Goal: Check status: Check status

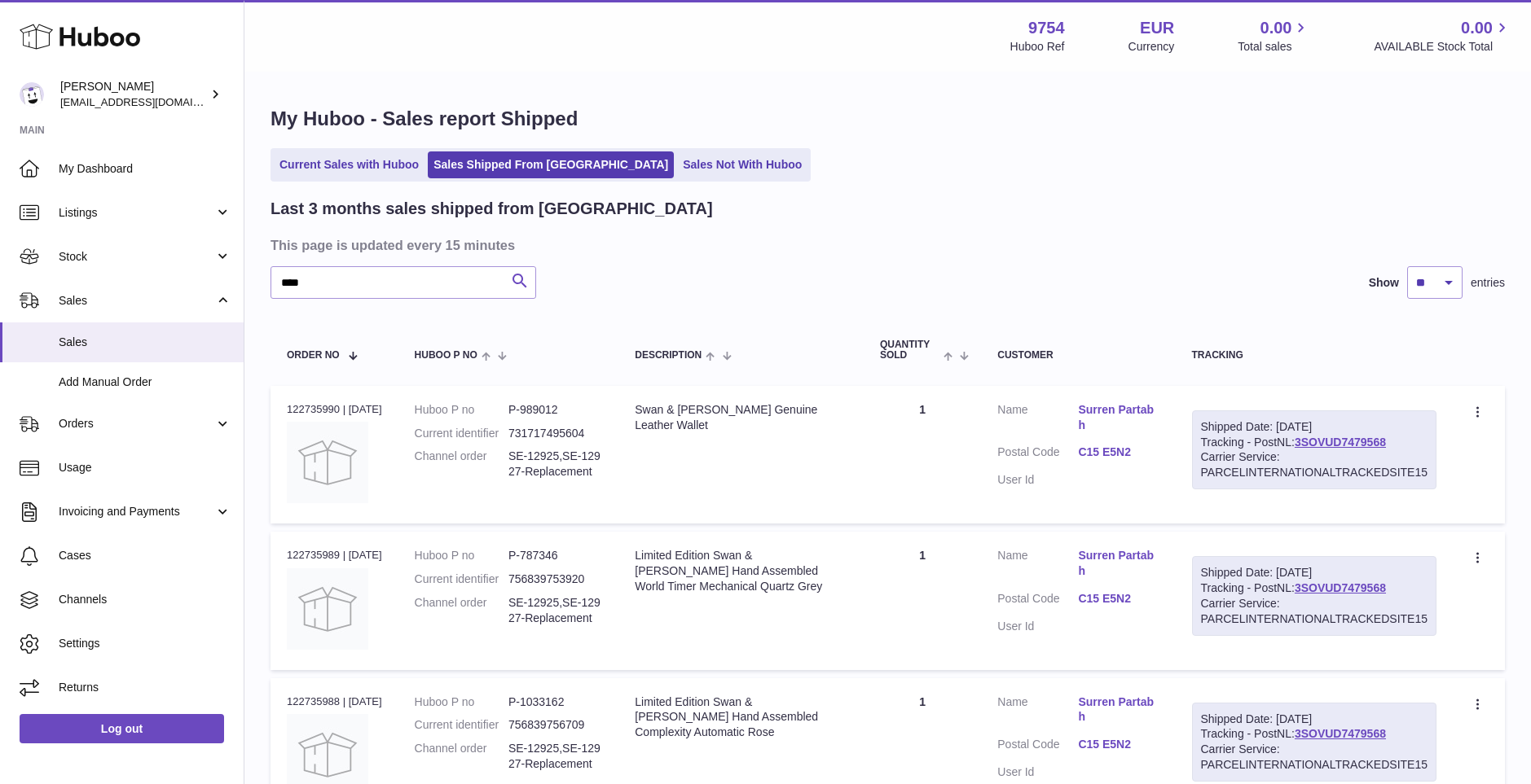
click at [515, 281] on icon "submit" at bounding box center [520, 281] width 20 height 21
click at [64, 28] on icon at bounding box center [80, 37] width 121 height 33
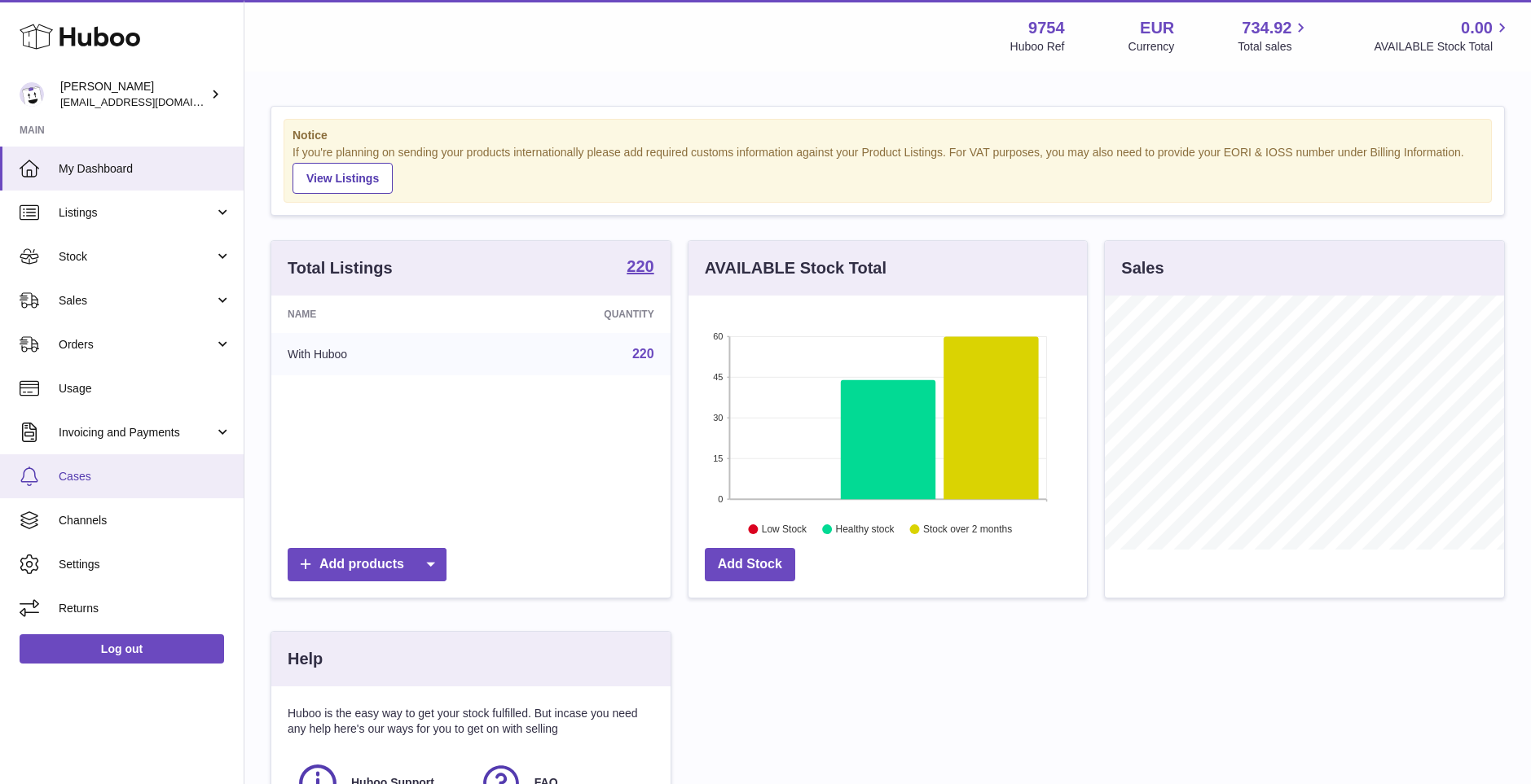
scroll to position [254, 405]
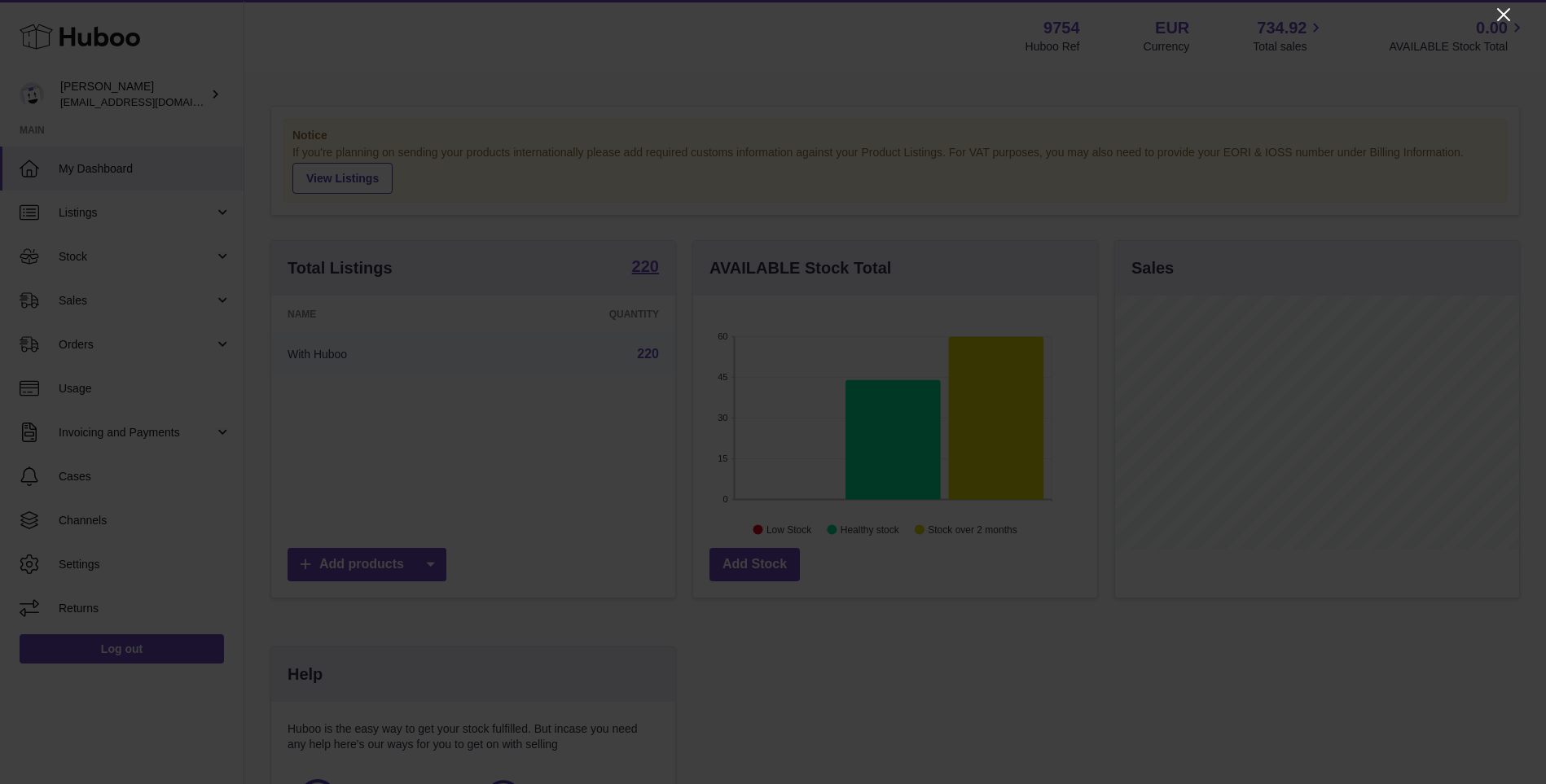
click at [1508, 12] on icon "Close" at bounding box center [1504, 15] width 20 height 20
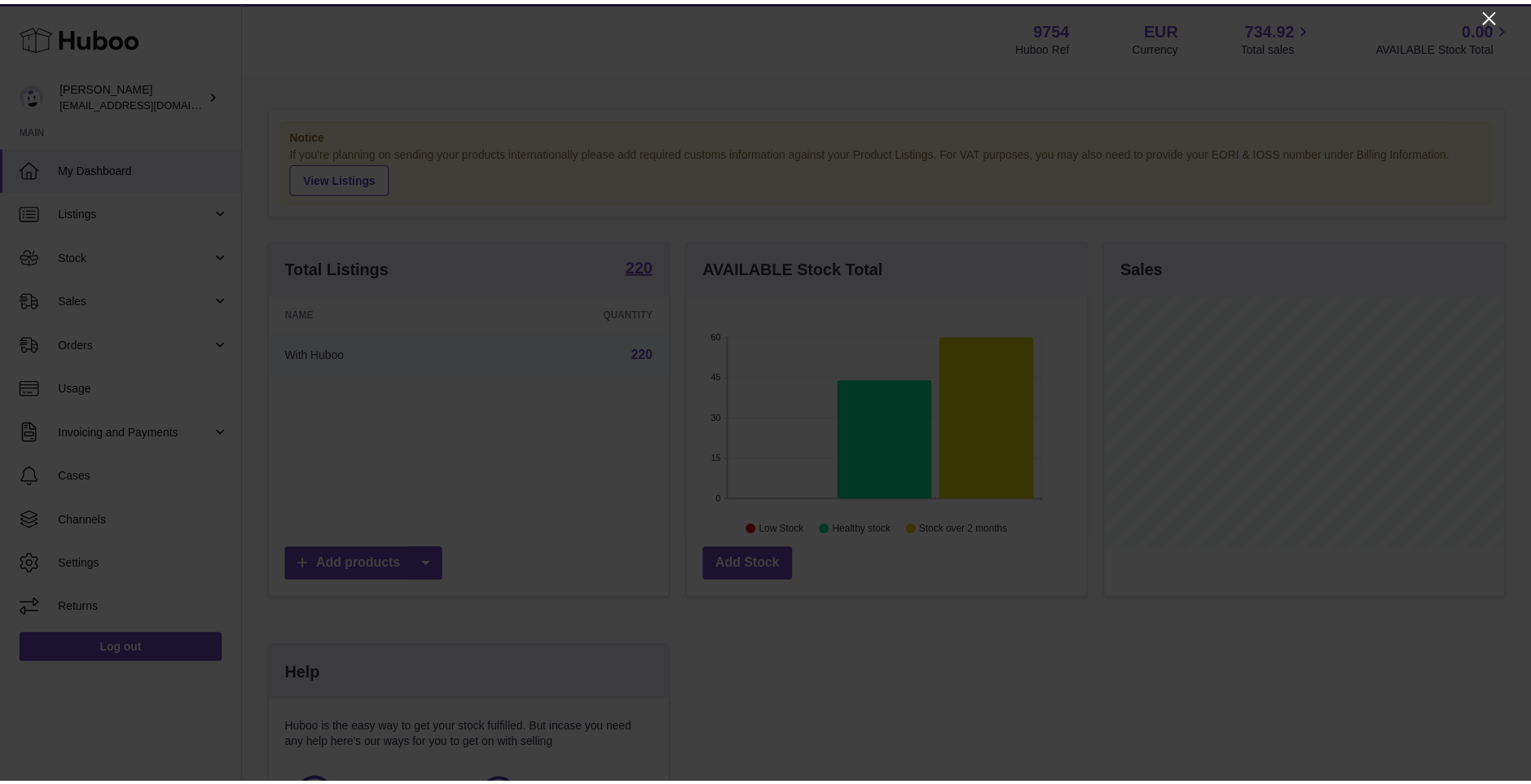
scroll to position [814026, 814183]
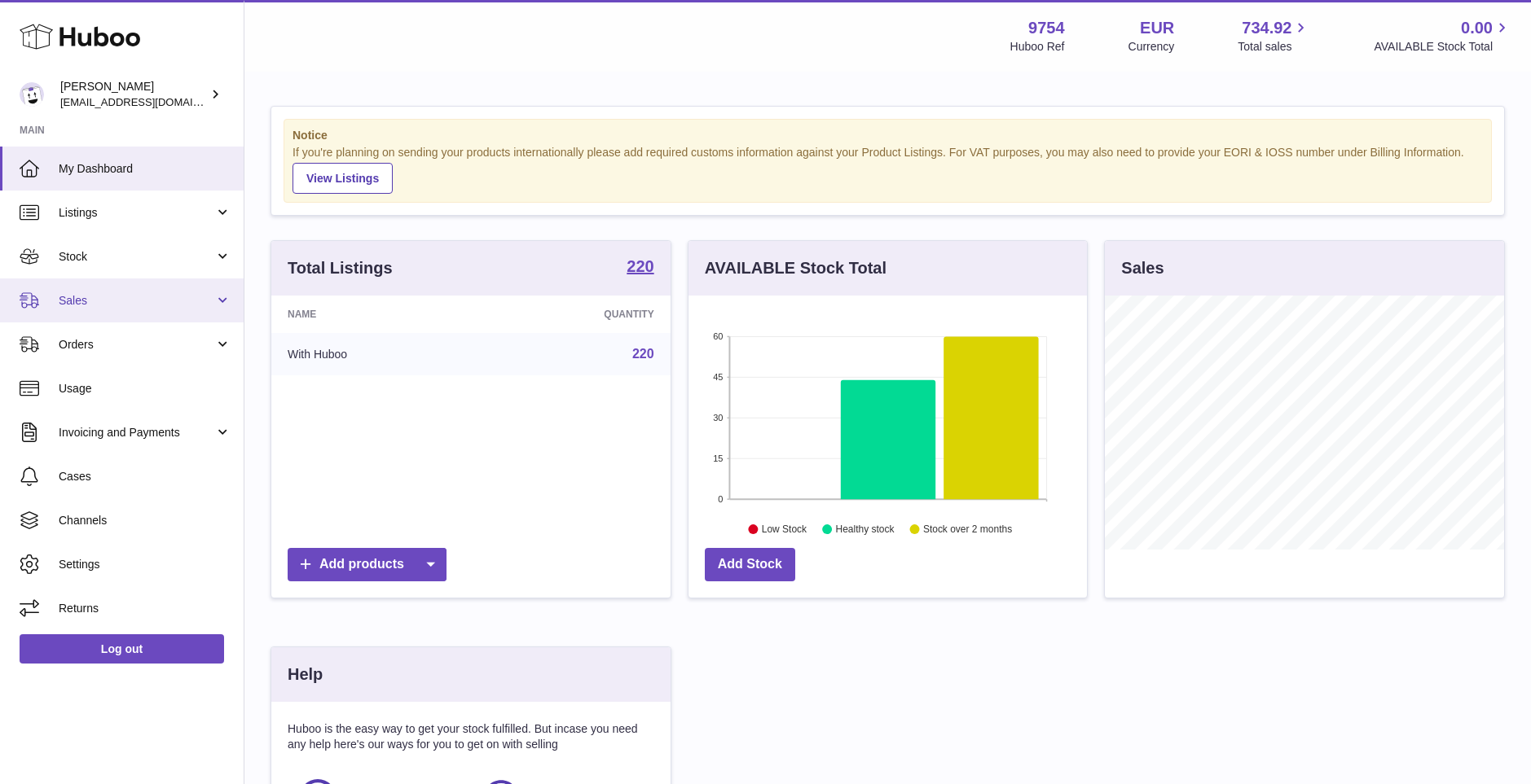
click at [90, 298] on span "Sales" at bounding box center [135, 302] width 155 height 16
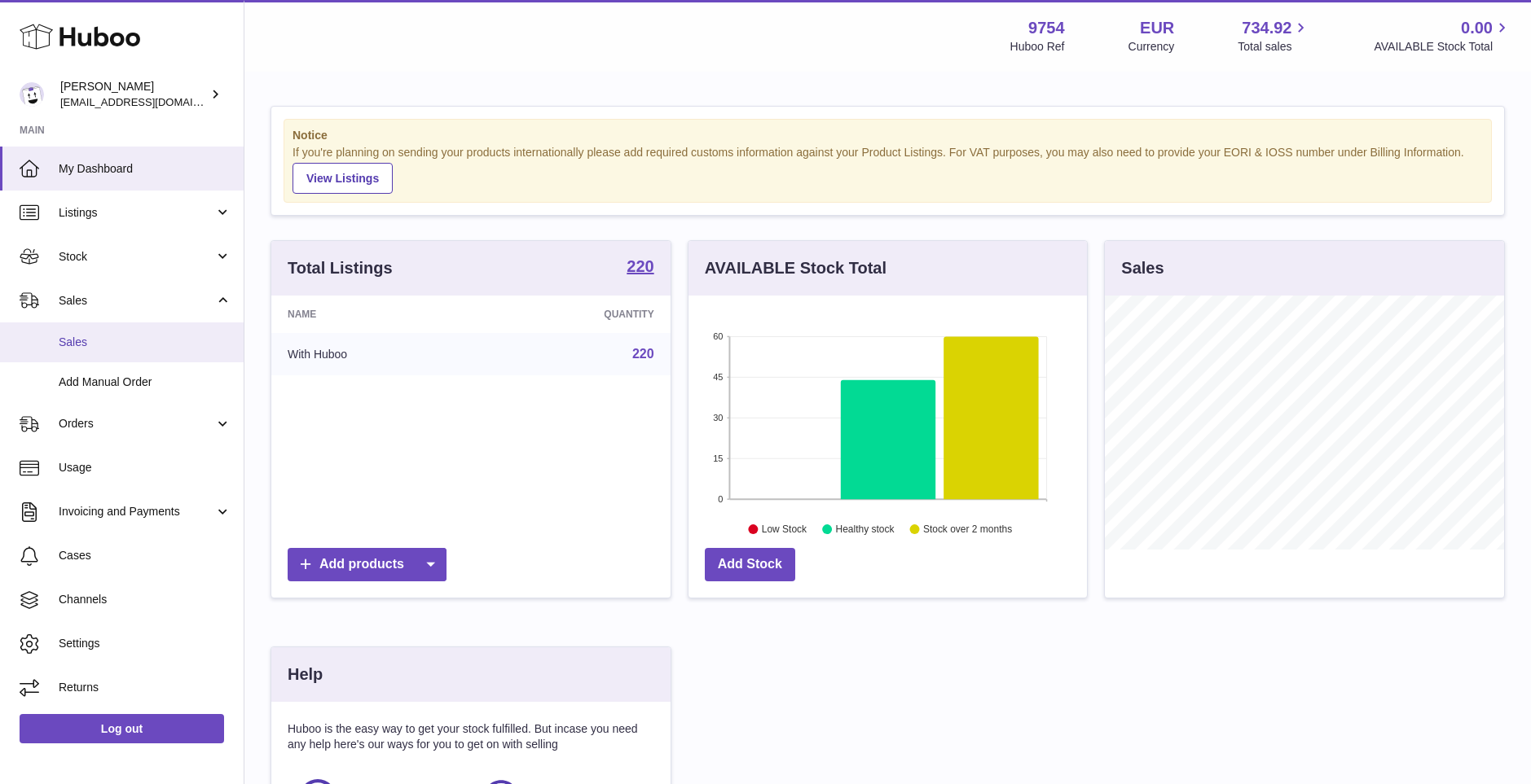
click at [76, 344] on span "Sales" at bounding box center [144, 343] width 173 height 16
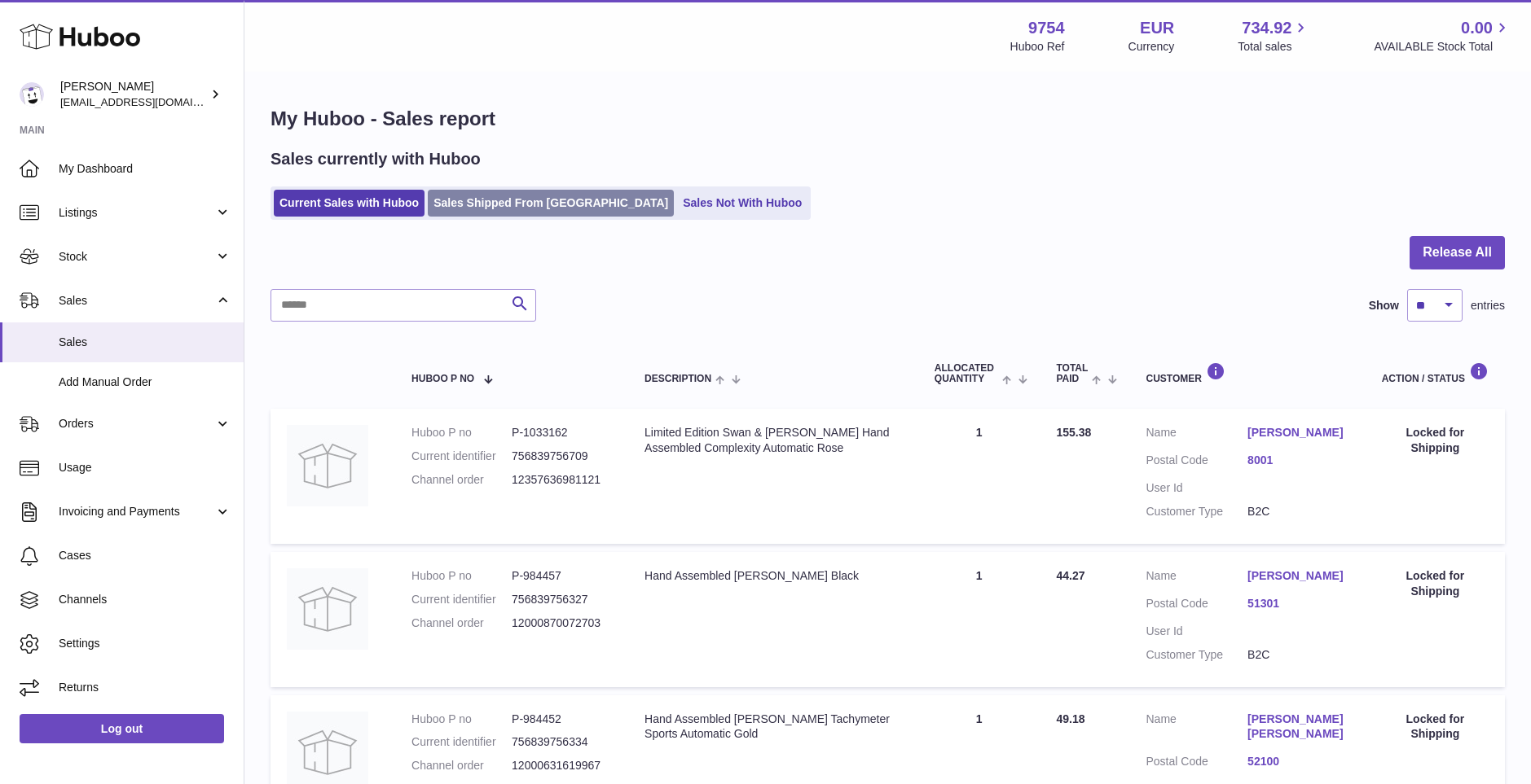
click at [483, 201] on link "Sales Shipped From [GEOGRAPHIC_DATA]" at bounding box center [550, 203] width 246 height 27
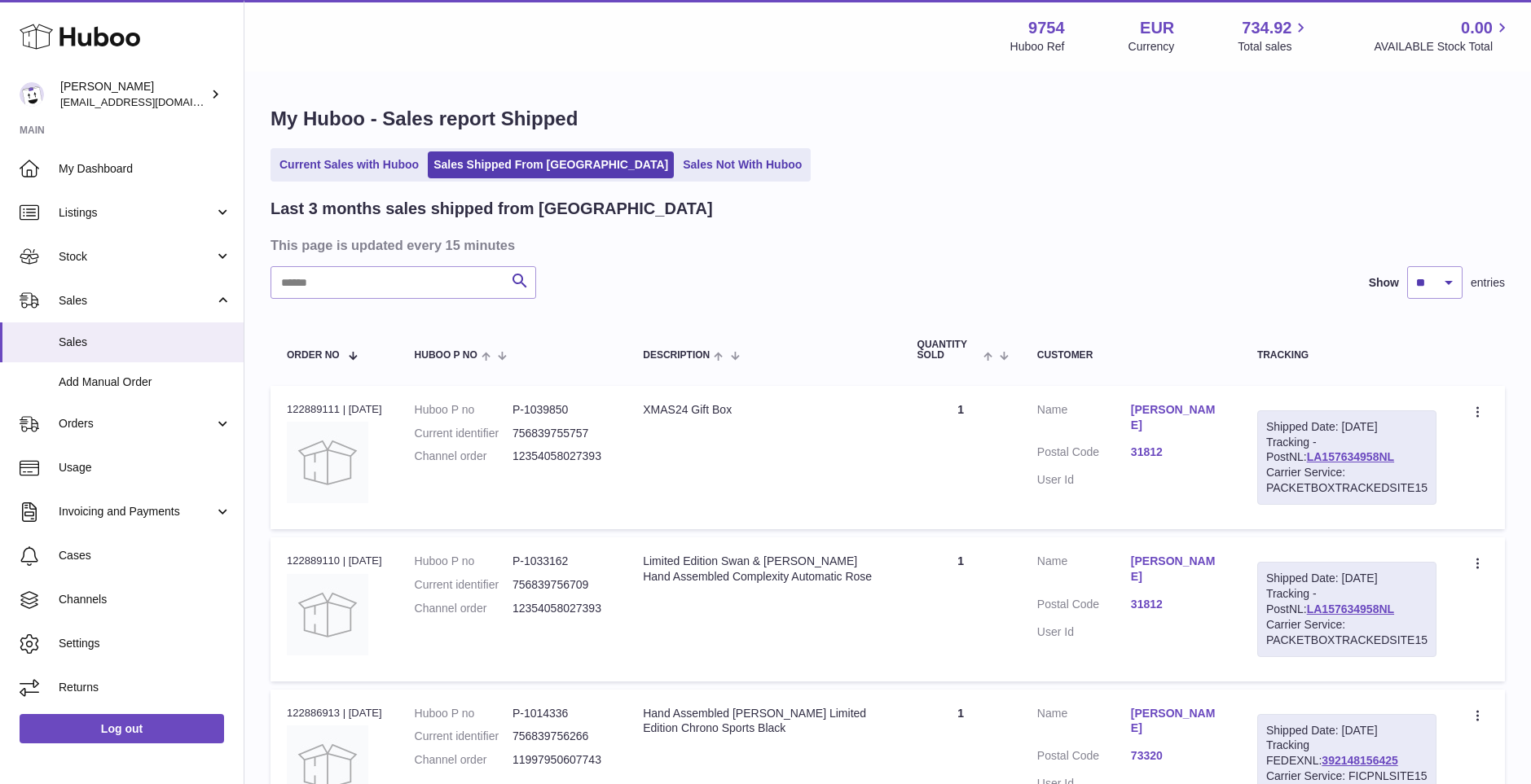
click at [331, 299] on div "Search" at bounding box center [403, 282] width 266 height 33
click at [330, 289] on input "text" at bounding box center [403, 282] width 266 height 33
type input "****"
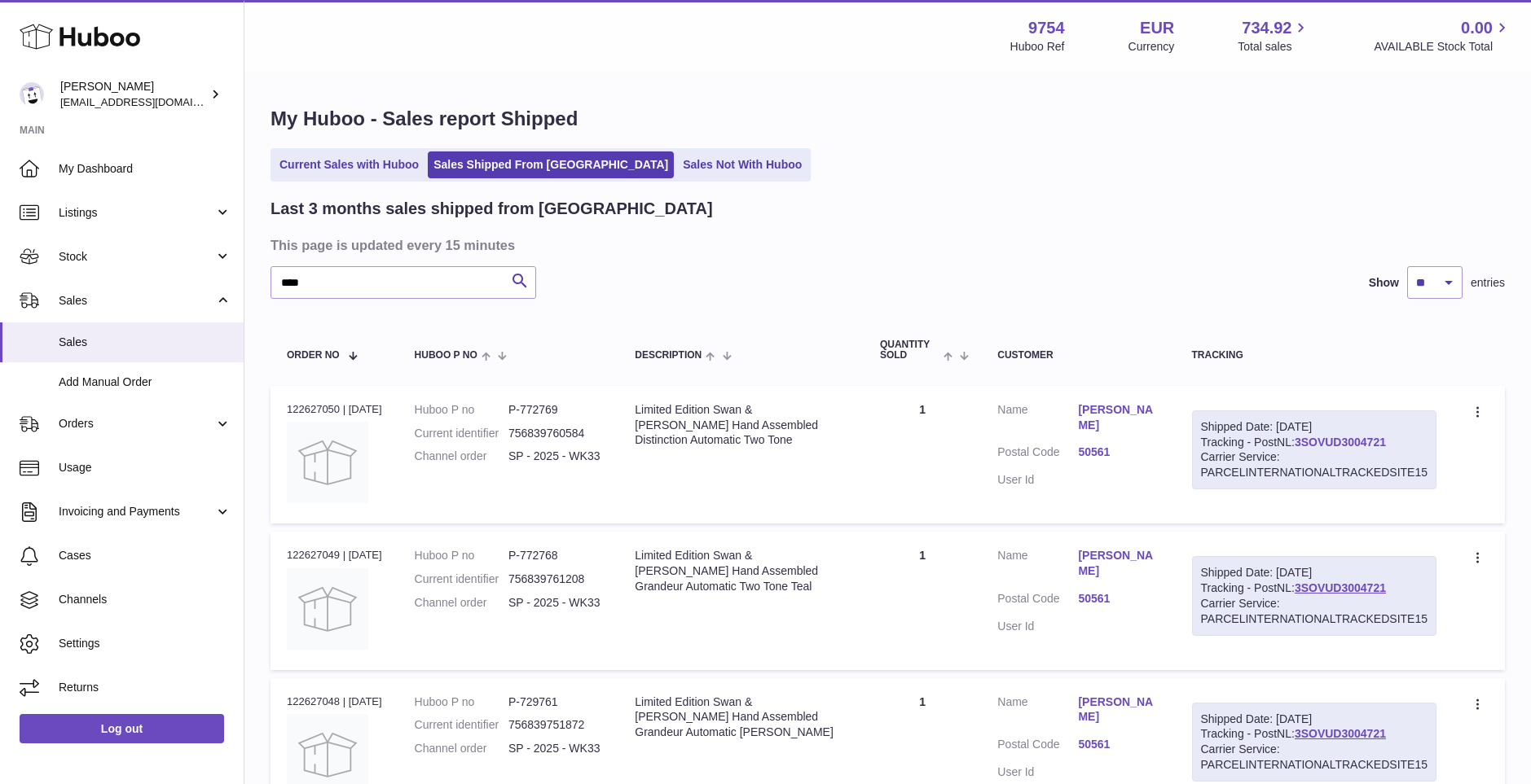
click at [1356, 441] on link "3SOVUD3004721" at bounding box center [1340, 442] width 91 height 13
